Goal: Task Accomplishment & Management: Manage account settings

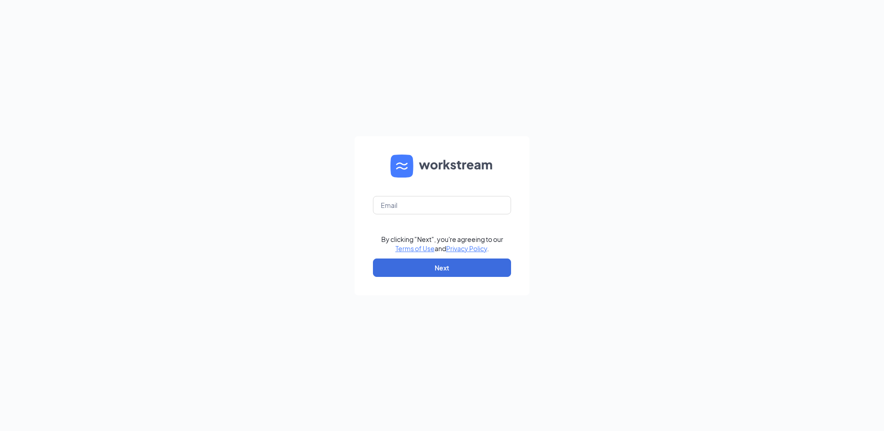
click at [483, 215] on form "By clicking "Next", you're agreeing to our Terms of Use and Privacy Policy . Ne…" at bounding box center [441, 215] width 175 height 159
click at [479, 209] on input "text" at bounding box center [442, 205] width 138 height 18
type input "basec203@gmail.com"
click at [463, 271] on button "Next" at bounding box center [442, 268] width 138 height 18
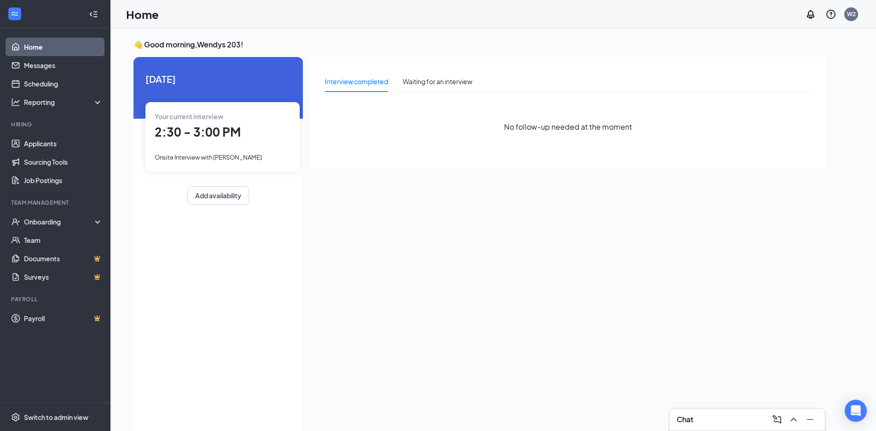
click at [250, 154] on div "Onsite Interview with [PERSON_NAME]" at bounding box center [223, 157] width 136 height 10
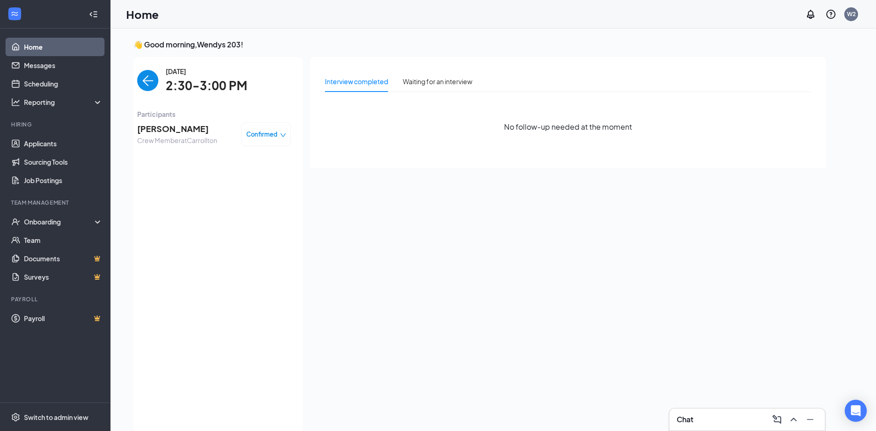
scroll to position [4, 0]
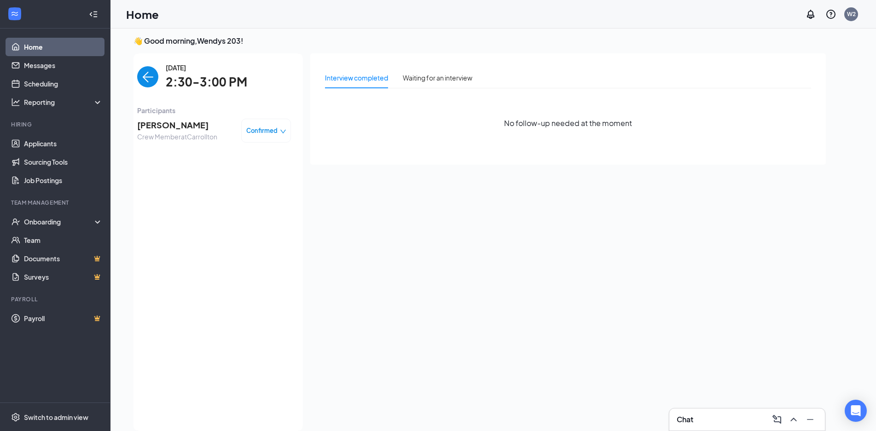
click at [164, 126] on span "[PERSON_NAME]" at bounding box center [177, 125] width 80 height 13
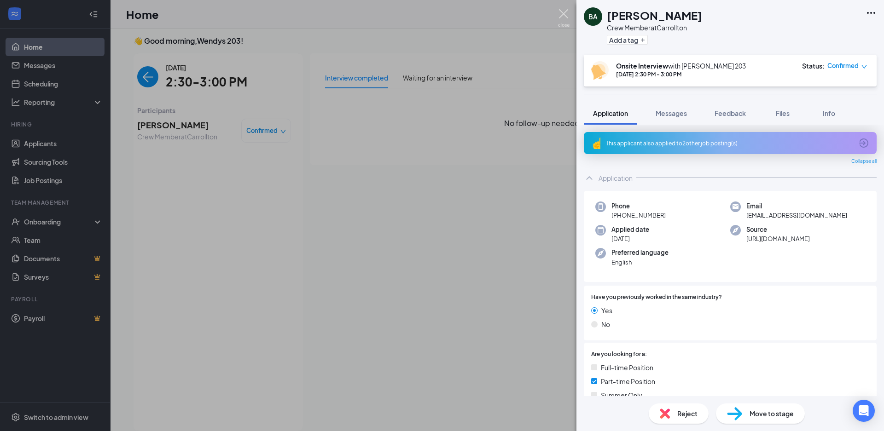
click at [559, 17] on img at bounding box center [564, 18] width 12 height 18
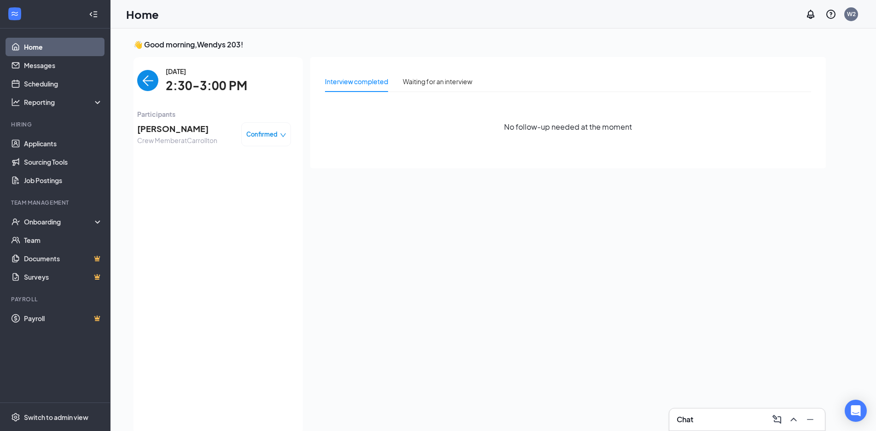
click at [190, 127] on span "[PERSON_NAME]" at bounding box center [177, 128] width 80 height 13
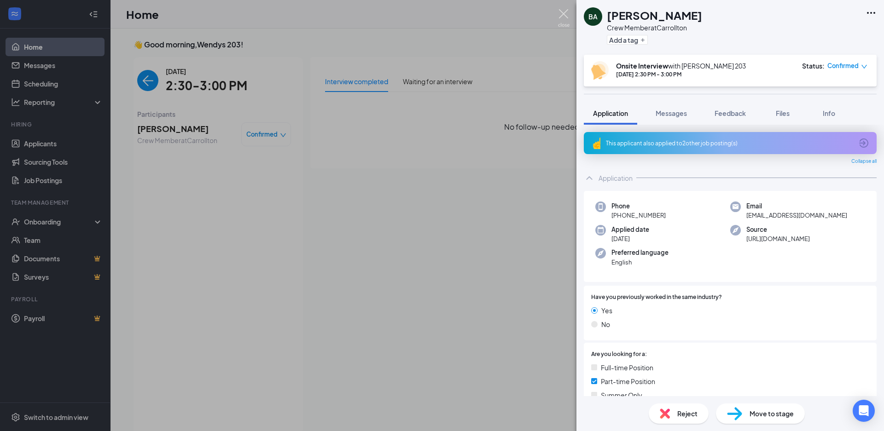
click at [566, 12] on img at bounding box center [564, 18] width 12 height 18
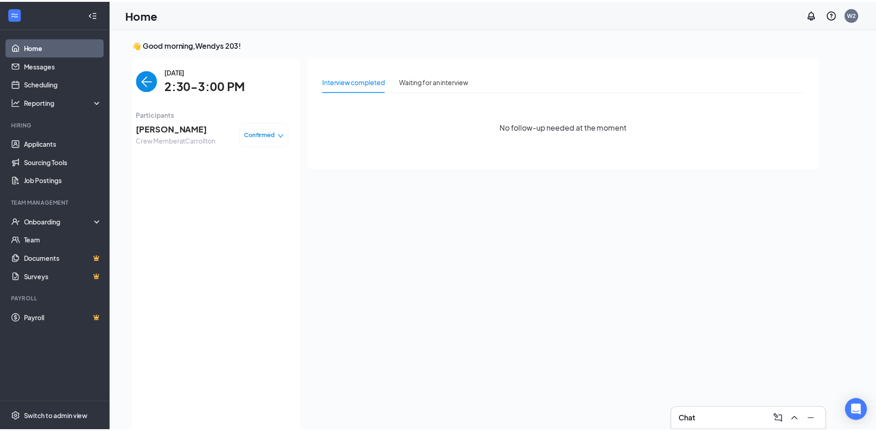
scroll to position [4, 0]
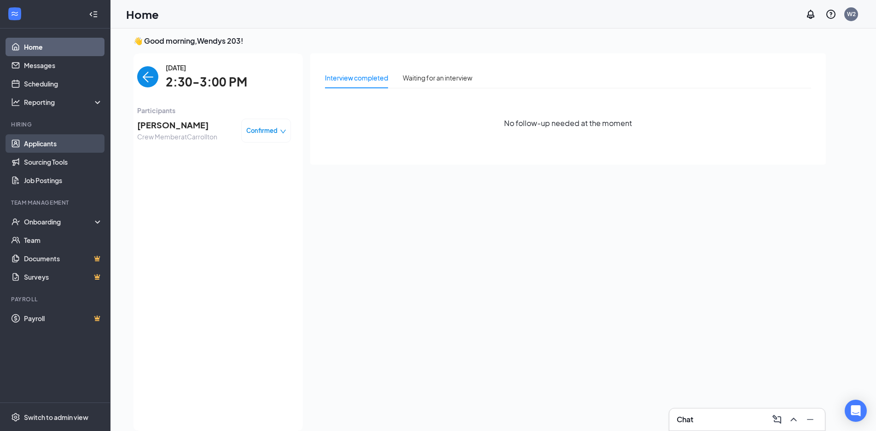
click at [53, 138] on link "Applicants" at bounding box center [63, 143] width 79 height 18
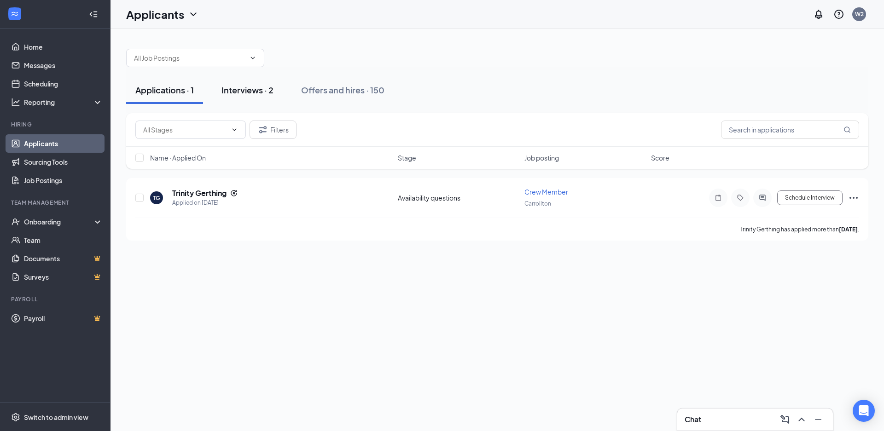
click at [260, 98] on button "Interviews · 2" at bounding box center [247, 90] width 70 height 28
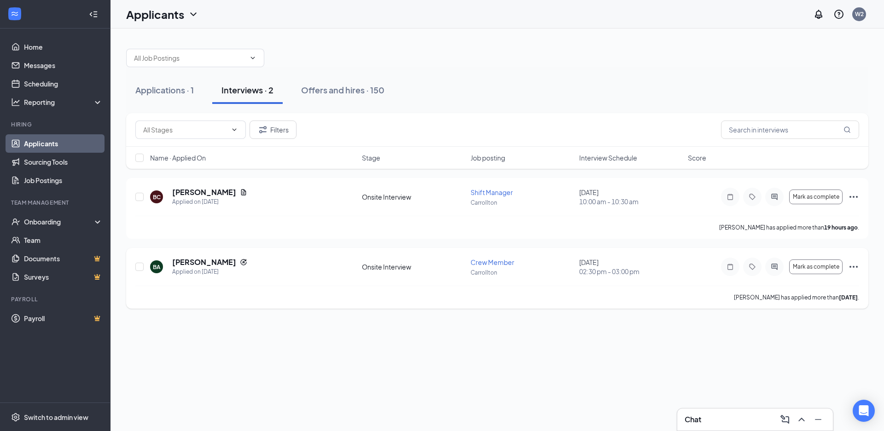
click at [853, 266] on icon "Ellipses" at bounding box center [853, 267] width 8 height 2
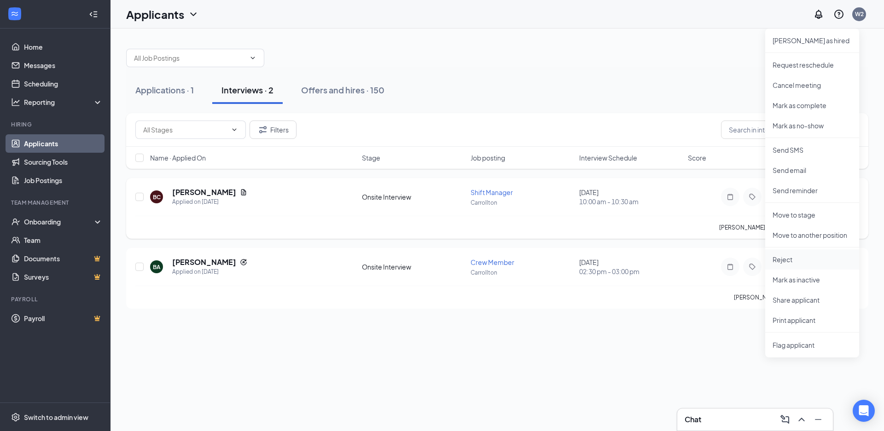
click at [820, 263] on p "Reject" at bounding box center [811, 259] width 79 height 9
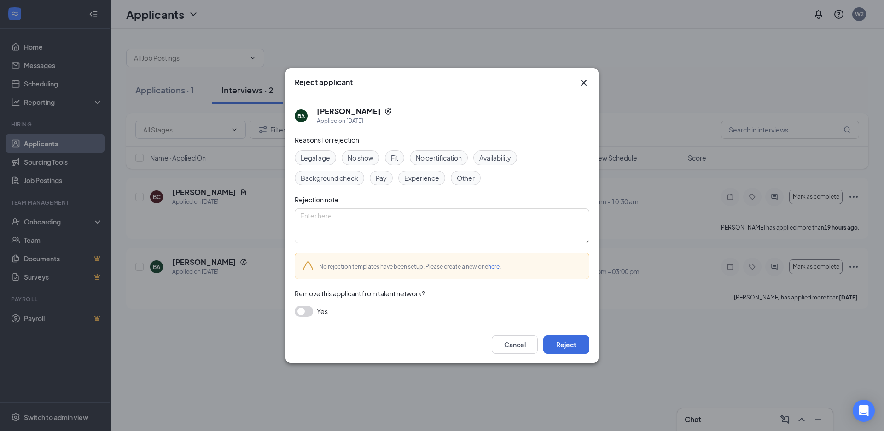
click at [581, 79] on icon "Cross" at bounding box center [583, 82] width 11 height 11
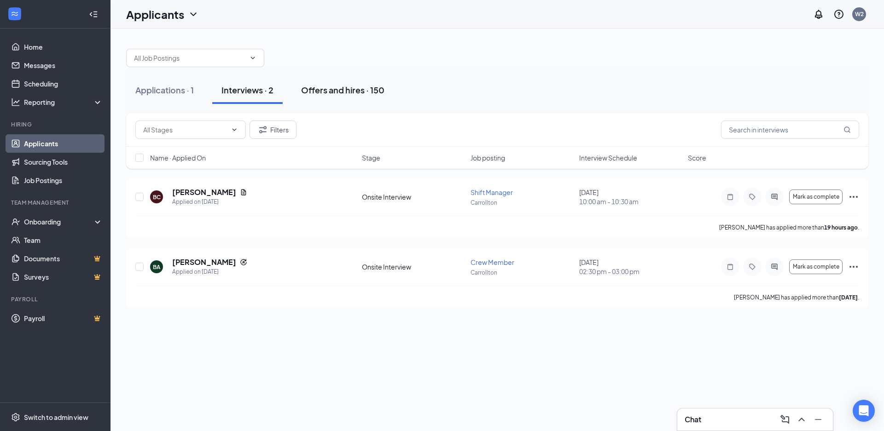
click at [350, 96] on button "Offers and hires · 150" at bounding box center [343, 90] width 102 height 28
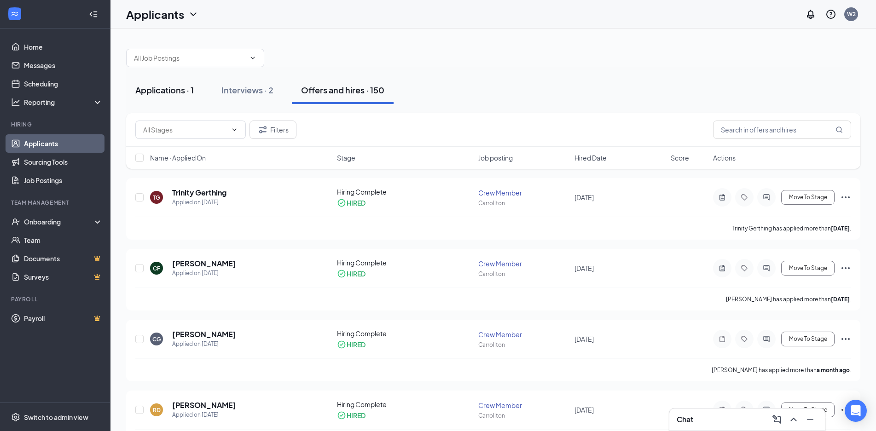
click at [159, 99] on button "Applications · 1" at bounding box center [164, 90] width 77 height 28
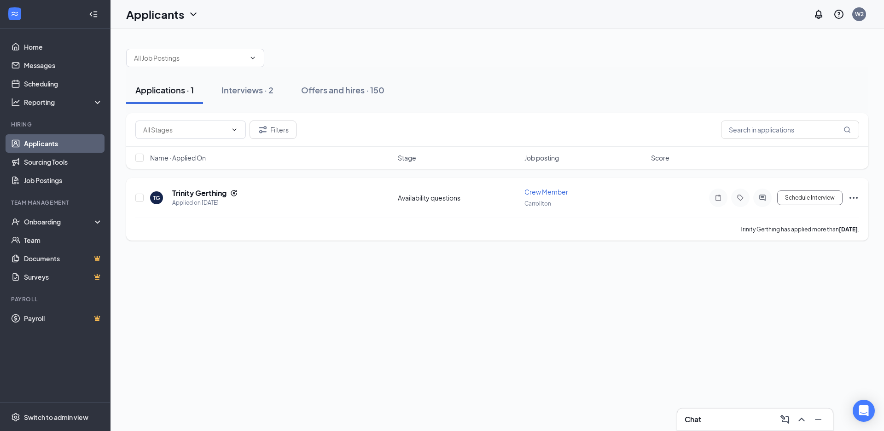
click at [850, 201] on icon "Ellipses" at bounding box center [853, 197] width 11 height 11
click at [813, 180] on li "Reject" at bounding box center [812, 174] width 94 height 20
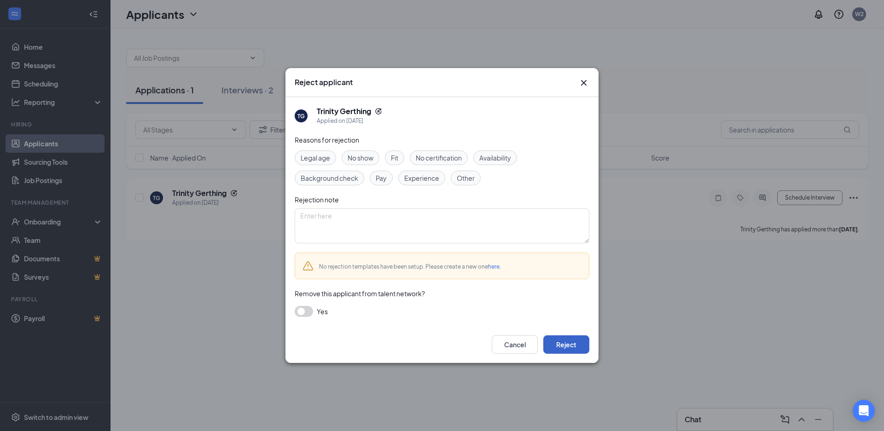
click at [575, 342] on button "Reject" at bounding box center [566, 344] width 46 height 18
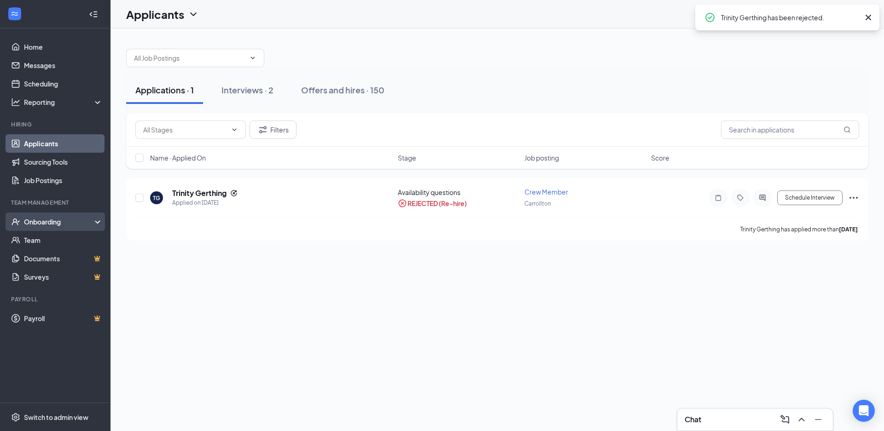
click at [66, 228] on div "Onboarding" at bounding box center [55, 222] width 110 height 18
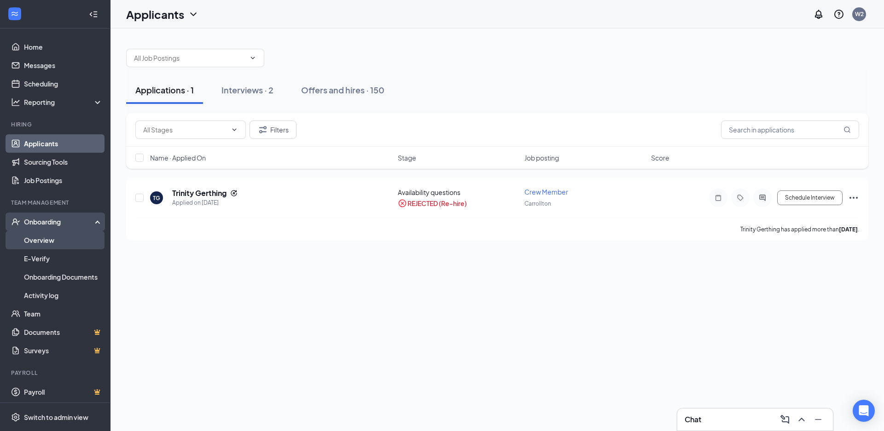
click at [64, 247] on link "Overview" at bounding box center [63, 240] width 79 height 18
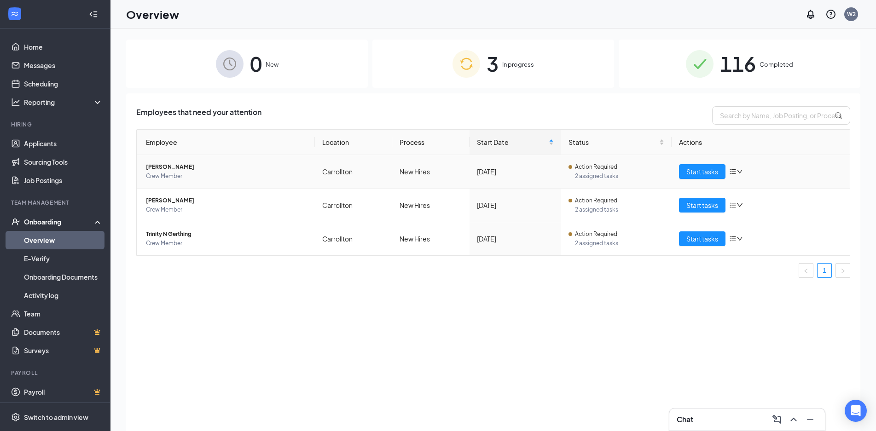
click at [732, 174] on icon "bars" at bounding box center [732, 171] width 7 height 7
click at [758, 230] on div "Remove from onboarding" at bounding box center [783, 231] width 99 height 9
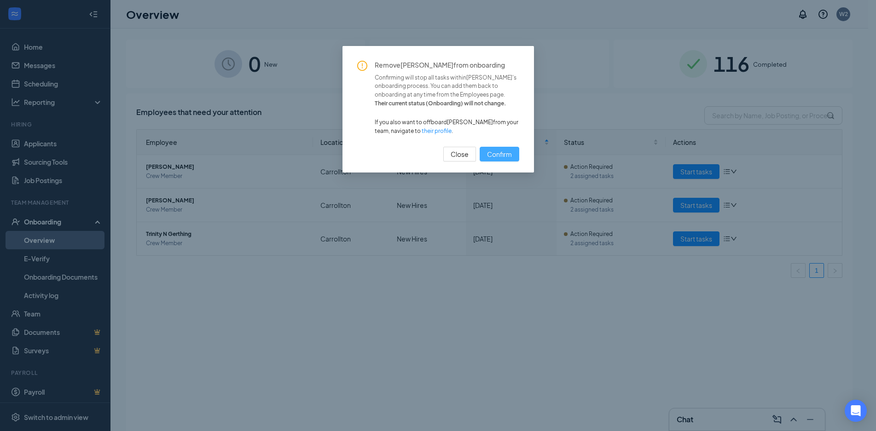
click at [514, 155] on button "Confirm" at bounding box center [499, 154] width 40 height 15
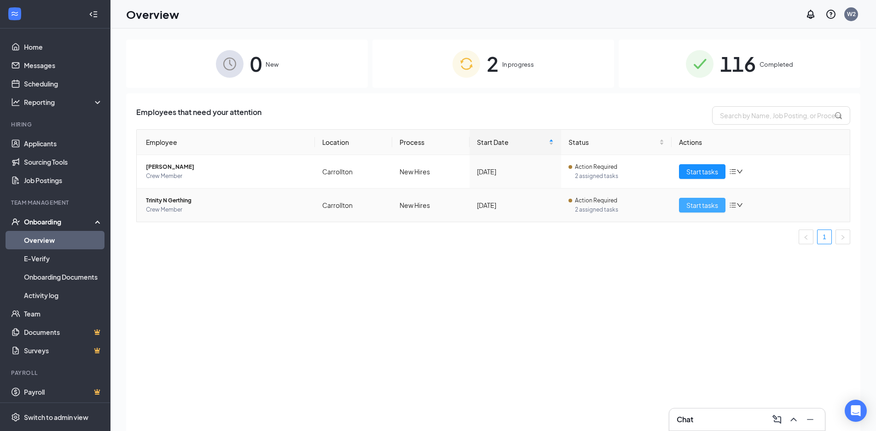
click at [702, 208] on span "Start tasks" at bounding box center [702, 205] width 32 height 10
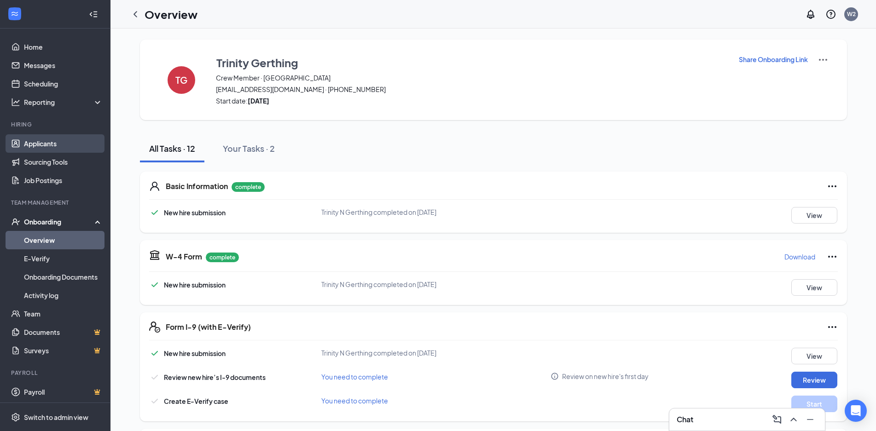
click at [71, 135] on link "Applicants" at bounding box center [63, 143] width 79 height 18
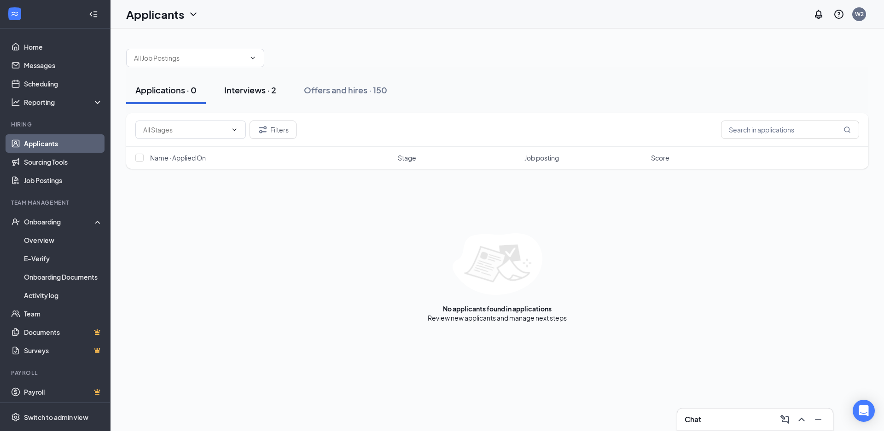
click at [242, 91] on div "Interviews · 2" at bounding box center [250, 90] width 52 height 12
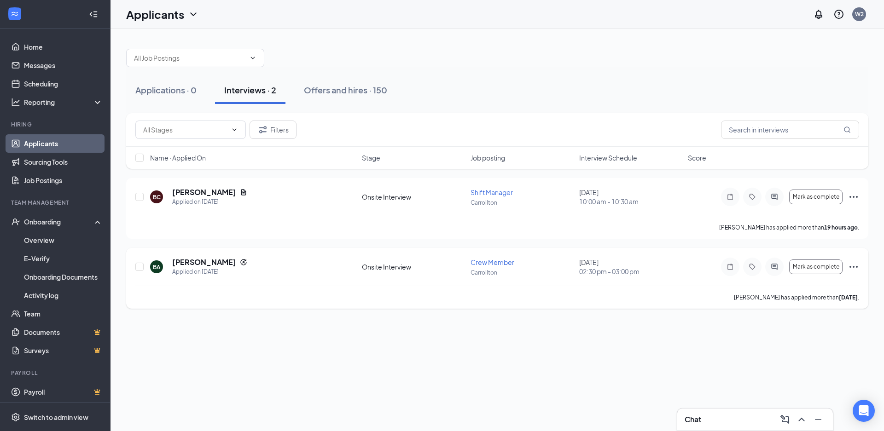
click at [851, 270] on icon "Ellipses" at bounding box center [853, 266] width 11 height 11
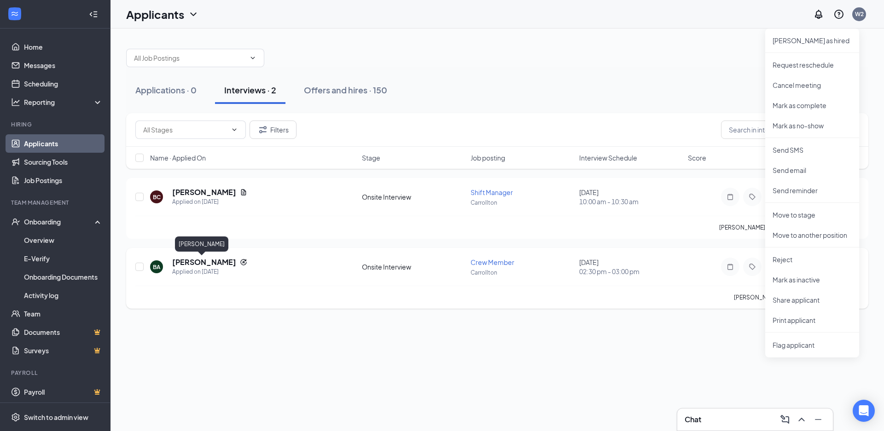
click at [185, 264] on h5 "[PERSON_NAME]" at bounding box center [204, 262] width 64 height 10
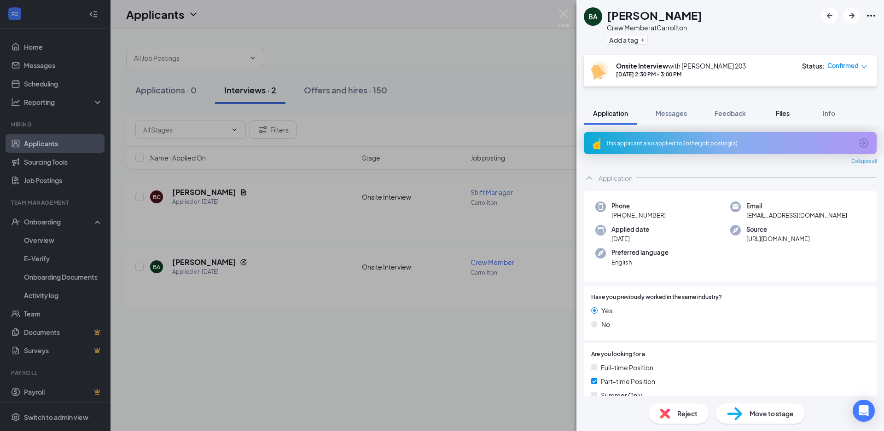
click at [778, 118] on button "Files" at bounding box center [782, 113] width 37 height 23
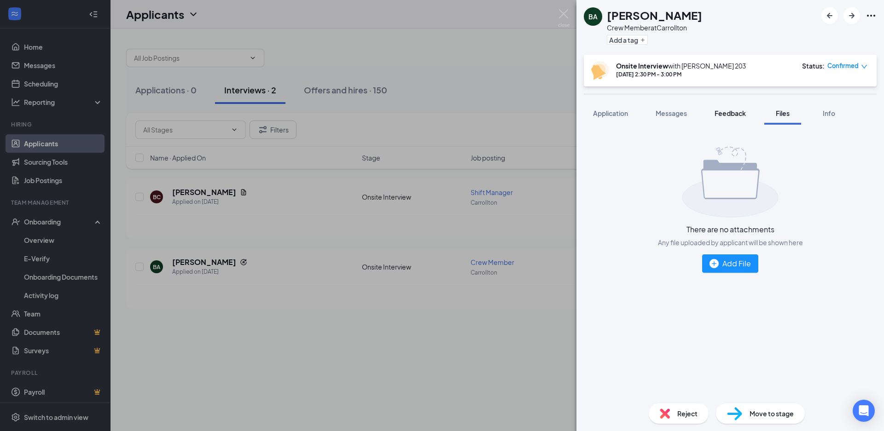
click at [736, 118] on button "Feedback" at bounding box center [730, 113] width 50 height 23
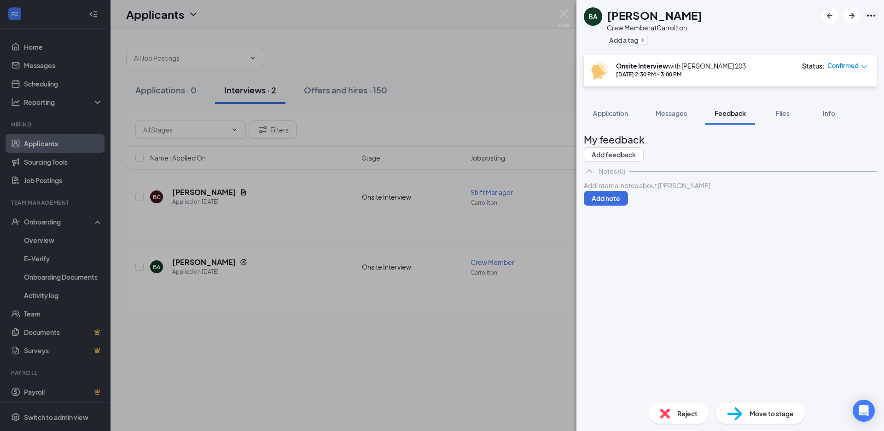
click at [631, 191] on div at bounding box center [730, 186] width 292 height 10
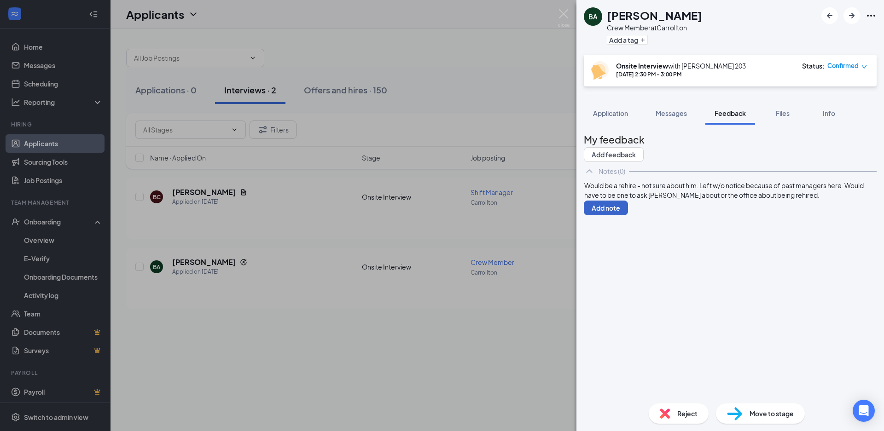
click at [628, 215] on button "Add note" at bounding box center [605, 208] width 44 height 15
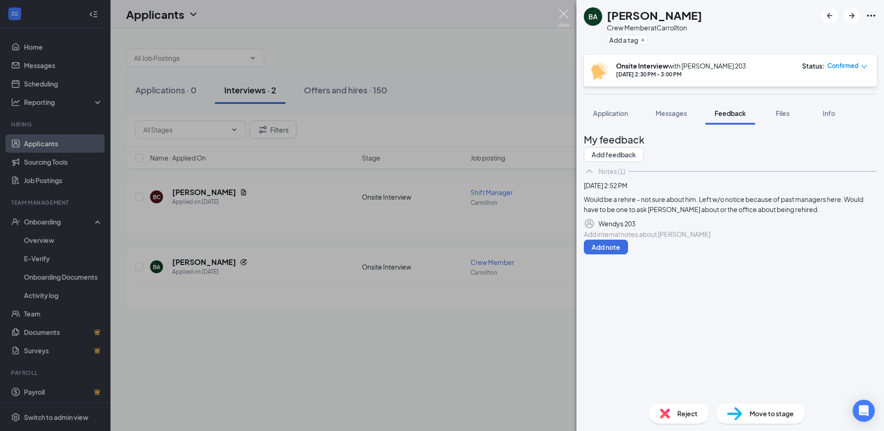
click at [563, 16] on img at bounding box center [564, 18] width 12 height 18
